Goal: Book appointment/travel/reservation

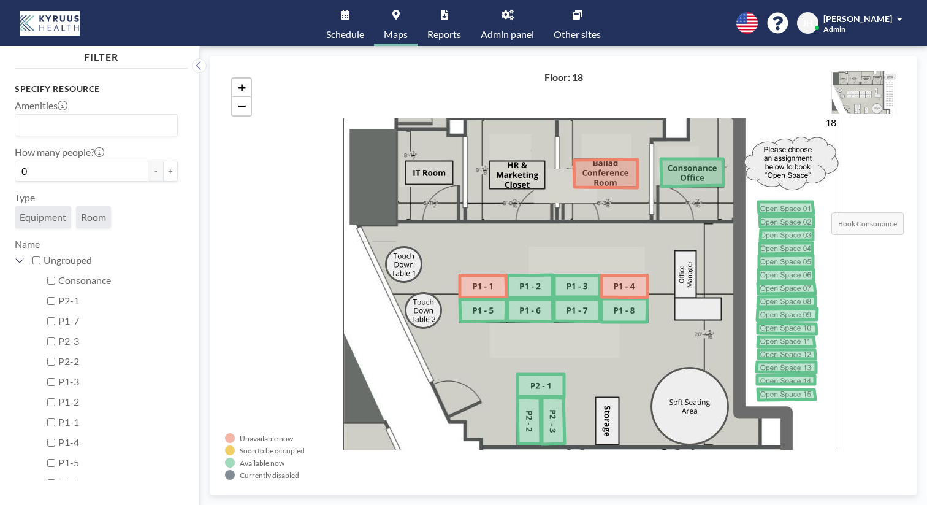
click at [664, 160] on icon at bounding box center [692, 173] width 63 height 28
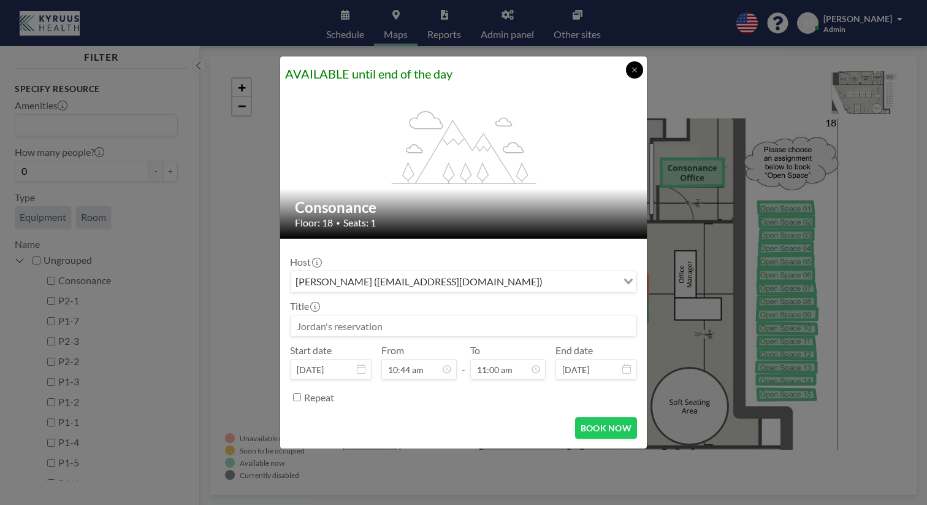
click at [626, 79] on button at bounding box center [634, 69] width 17 height 17
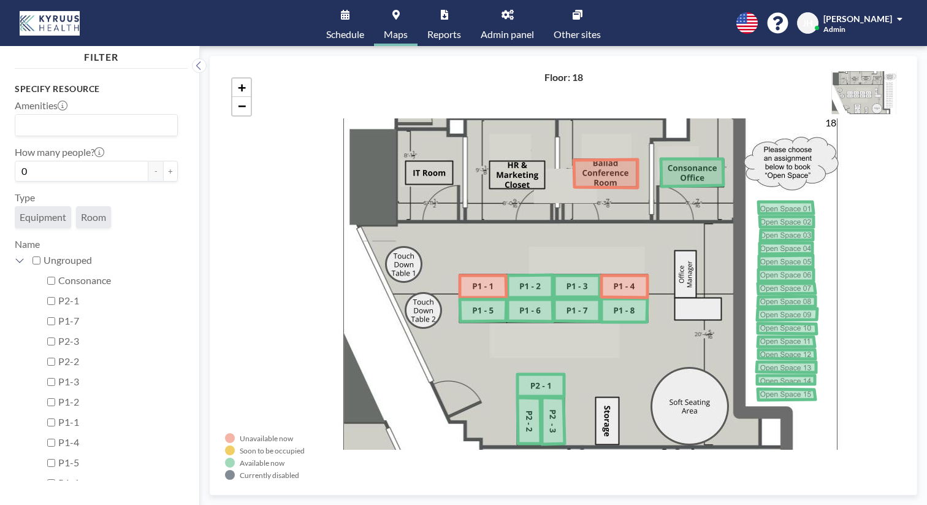
click at [374, 12] on link "Schedule" at bounding box center [345, 23] width 58 height 46
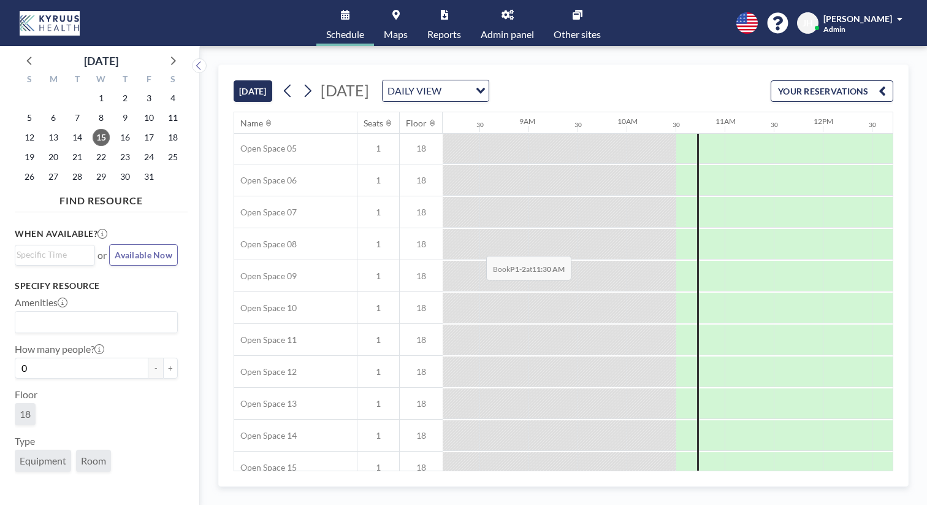
scroll to position [0, 797]
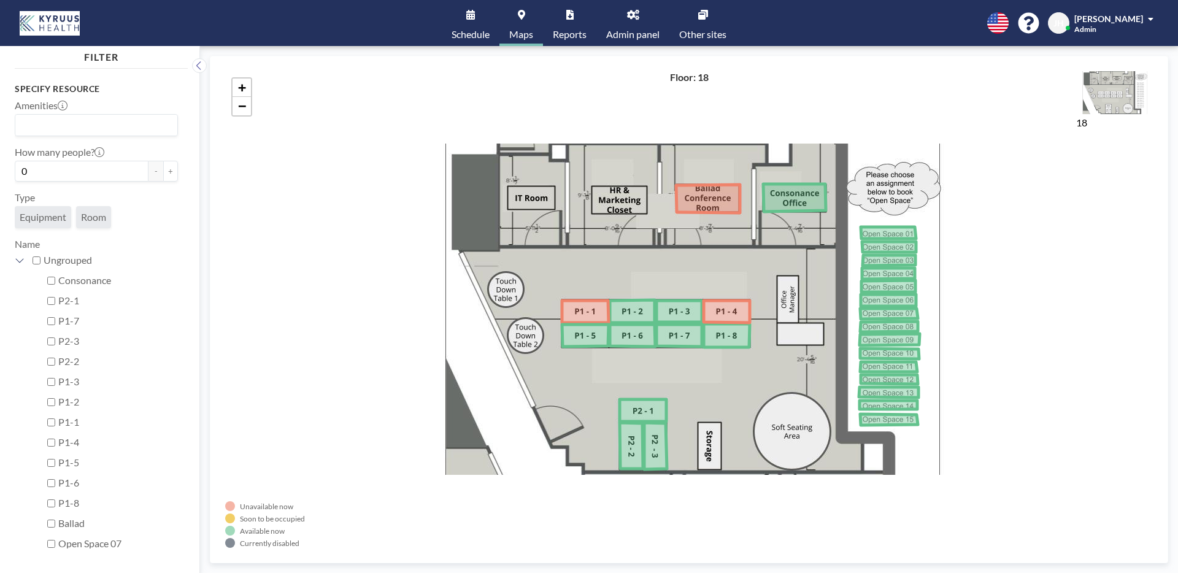
click at [677, 19] on link "Other sites" at bounding box center [702, 23] width 67 height 46
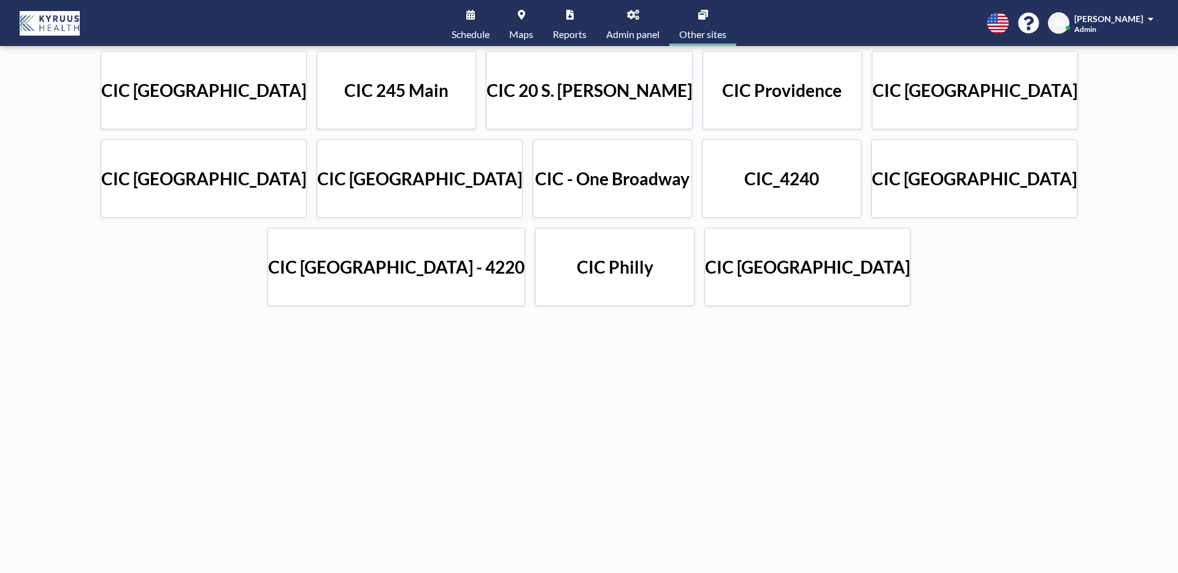
click at [871, 190] on div "CIC [GEOGRAPHIC_DATA]" at bounding box center [974, 178] width 206 height 79
